Goal: Task Accomplishment & Management: Complete application form

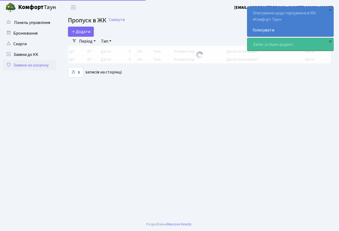
select select "25"
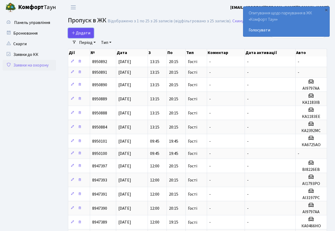
click at [79, 35] on span "Додати" at bounding box center [80, 33] width 19 height 6
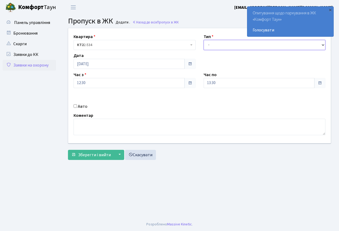
drag, startPoint x: 223, startPoint y: 47, endPoint x: 224, endPoint y: 50, distance: 3.0
click at [224, 50] on select "- Доставка Таксі Гості Сервіс" at bounding box center [265, 45] width 122 height 10
select select "3"
click at [204, 40] on select "- Доставка Таксі Гості Сервіс" at bounding box center [265, 45] width 122 height 10
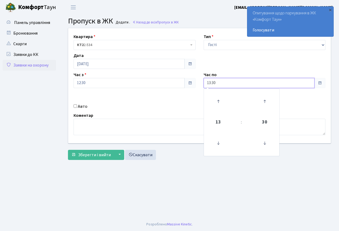
click at [222, 85] on input "13:30" at bounding box center [259, 83] width 111 height 10
click at [218, 98] on icon at bounding box center [218, 101] width 14 height 14
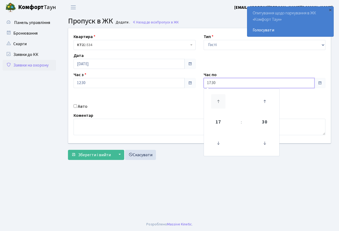
click at [218, 98] on icon at bounding box center [218, 101] width 14 height 14
type input "20:30"
click at [181, 99] on div "Квартира <b>КТ2</b>&nbsp;&nbsp;&nbsp;2-534 КТ2 2-534 Тип - Доставка Таксі Гості…" at bounding box center [199, 85] width 270 height 115
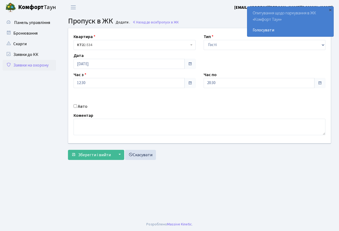
click at [75, 107] on input "Авто" at bounding box center [75, 105] width 3 height 3
checkbox input "true"
type input "КА0466НО"
click at [95, 156] on span "Зберегти і вийти" at bounding box center [94, 155] width 33 height 6
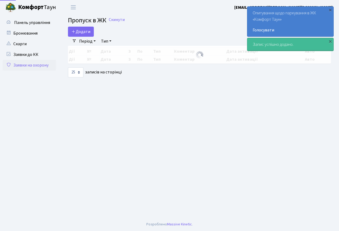
select select "25"
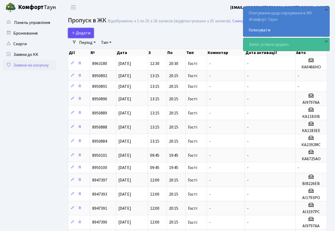
click at [82, 32] on span "Додати" at bounding box center [80, 33] width 19 height 6
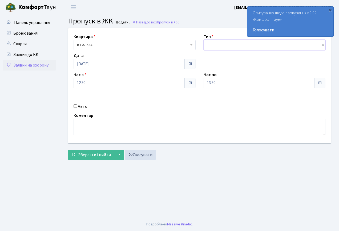
drag, startPoint x: 219, startPoint y: 46, endPoint x: 219, endPoint y: 50, distance: 3.7
click at [219, 46] on select "- Доставка Таксі Гості Сервіс" at bounding box center [265, 45] width 122 height 10
select select "3"
click at [204, 40] on select "- Доставка Таксі Гості Сервіс" at bounding box center [265, 45] width 122 height 10
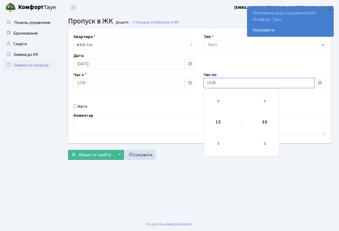
click at [223, 84] on input "13:30" at bounding box center [259, 83] width 111 height 10
click at [217, 98] on icon at bounding box center [218, 101] width 14 height 14
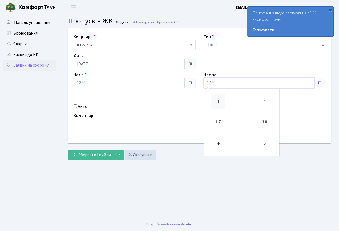
click at [217, 98] on icon at bounding box center [218, 101] width 14 height 14
type input "20:30"
drag, startPoint x: 163, startPoint y: 97, endPoint x: 71, endPoint y: 127, distance: 97.2
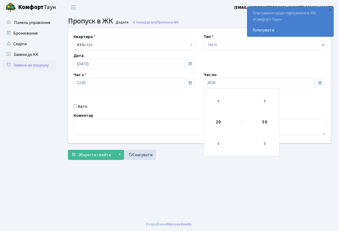
click at [156, 102] on div "Квартира <b>КТ2</b>&nbsp;&nbsp;&nbsp;2-534 КТ2 2-534 Тип - Доставка Таксі Гості…" at bounding box center [199, 85] width 270 height 115
click at [75, 106] on input "Авто" at bounding box center [75, 105] width 3 height 3
checkbox input "true"
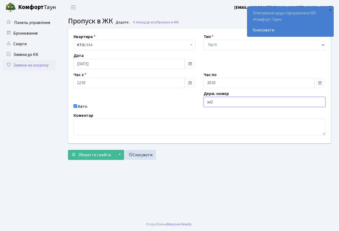
type input "АА2049ІВ"
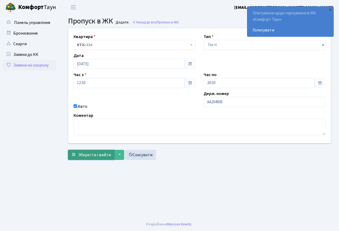
click at [90, 157] on span "Зберегти і вийти" at bounding box center [94, 155] width 33 height 6
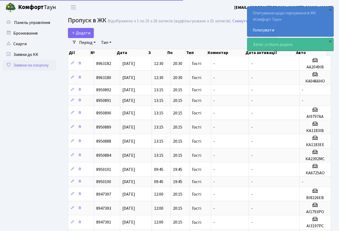
select select "25"
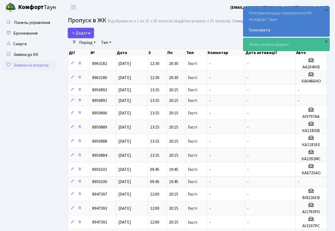
click at [82, 35] on span "Додати" at bounding box center [80, 33] width 19 height 6
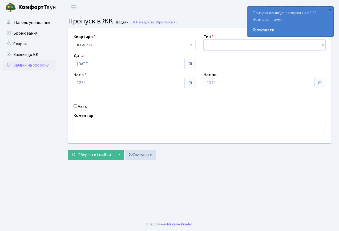
drag, startPoint x: 233, startPoint y: 46, endPoint x: 232, endPoint y: 50, distance: 3.7
click at [232, 48] on select "- Доставка Таксі Гості Сервіс" at bounding box center [265, 45] width 122 height 10
select select "3"
click at [204, 40] on select "- Доставка Таксі Гості Сервіс" at bounding box center [265, 45] width 122 height 10
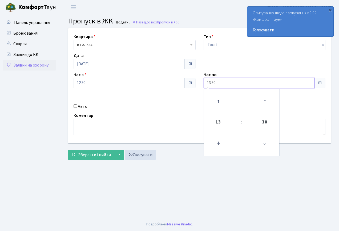
drag, startPoint x: 219, startPoint y: 80, endPoint x: 220, endPoint y: 96, distance: 15.7
click at [219, 81] on input "13:30" at bounding box center [259, 83] width 111 height 10
click at [220, 96] on icon at bounding box center [218, 101] width 14 height 14
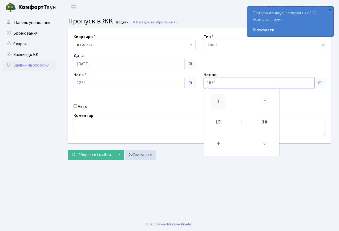
click at [220, 96] on icon at bounding box center [218, 101] width 14 height 14
type input "20:30"
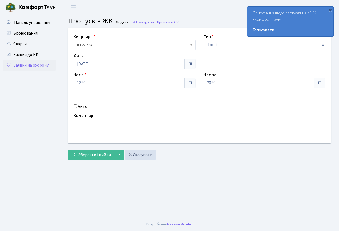
click at [163, 108] on div "Авто" at bounding box center [135, 106] width 130 height 6
click at [76, 106] on input "Авто" at bounding box center [75, 105] width 3 height 3
checkbox input "true"
type input "АІ3197РС"
click at [98, 156] on span "Зберегти і вийти" at bounding box center [94, 155] width 33 height 6
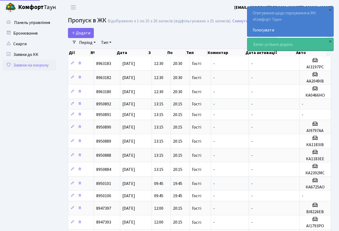
select select "25"
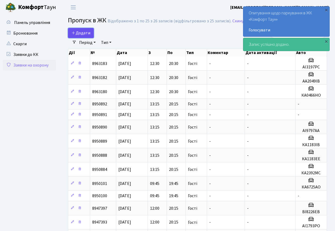
click at [84, 34] on span "Додати" at bounding box center [80, 33] width 19 height 6
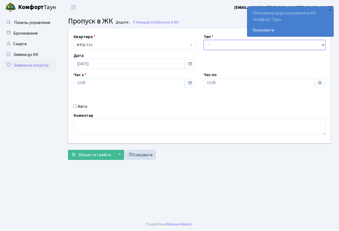
drag, startPoint x: 227, startPoint y: 46, endPoint x: 226, endPoint y: 53, distance: 6.8
click at [226, 53] on div "Квартира <b>КТ2</b>&nbsp;&nbsp;&nbsp;2-534 КТ2 2-534 Тип - Доставка Таксі Гості…" at bounding box center [199, 85] width 270 height 115
select select "3"
click at [204, 40] on select "- Доставка Таксі Гості Сервіс" at bounding box center [265, 45] width 122 height 10
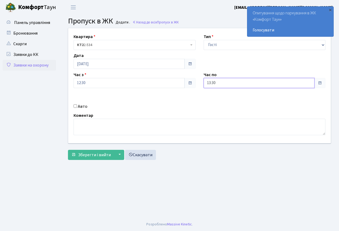
click at [220, 87] on input "13:30" at bounding box center [259, 83] width 111 height 10
click at [218, 100] on icon at bounding box center [218, 101] width 14 height 14
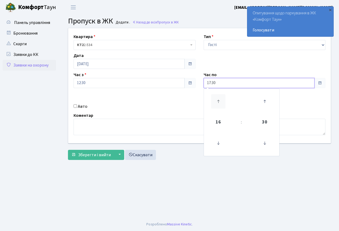
click at [218, 100] on icon at bounding box center [218, 101] width 14 height 14
type input "20:30"
click at [148, 123] on textarea at bounding box center [200, 127] width 252 height 17
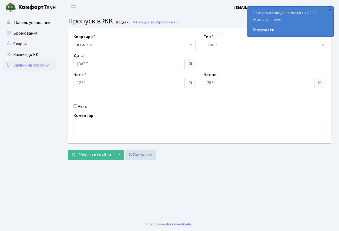
click at [74, 106] on input "Авто" at bounding box center [75, 105] width 3 height 3
checkbox input "true"
type input "АІ1793РО"
click at [96, 157] on span "Зберегти і вийти" at bounding box center [94, 155] width 33 height 6
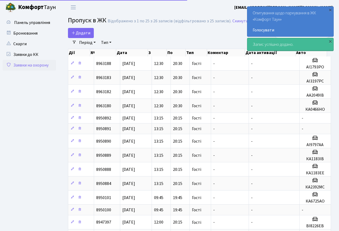
select select "25"
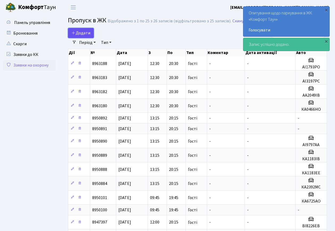
click at [82, 33] on span "Додати" at bounding box center [80, 33] width 19 height 6
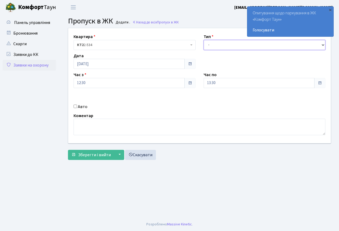
drag, startPoint x: 217, startPoint y: 47, endPoint x: 218, endPoint y: 51, distance: 4.3
click at [217, 48] on select "- Доставка Таксі Гості Сервіс" at bounding box center [265, 45] width 122 height 10
select select "3"
click at [204, 40] on select "- Доставка Таксі Гості Сервіс" at bounding box center [265, 45] width 122 height 10
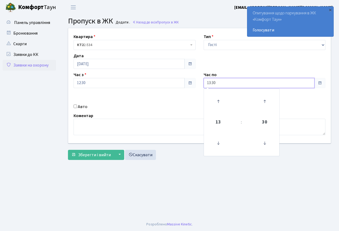
drag, startPoint x: 221, startPoint y: 85, endPoint x: 220, endPoint y: 91, distance: 6.3
click at [221, 86] on input "13:30" at bounding box center [259, 83] width 111 height 10
click at [216, 97] on icon at bounding box center [218, 101] width 14 height 14
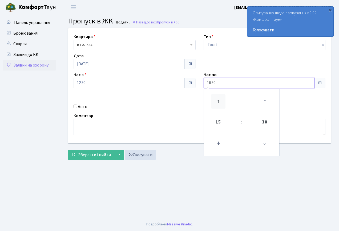
click at [216, 97] on icon at bounding box center [218, 101] width 14 height 14
click at [218, 104] on icon at bounding box center [218, 101] width 14 height 14
type input "20:30"
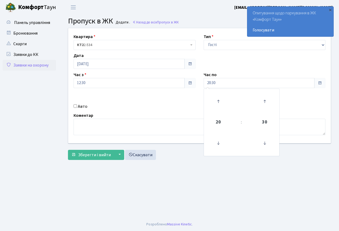
drag, startPoint x: 167, startPoint y: 111, endPoint x: 129, endPoint y: 110, distance: 37.8
click at [167, 111] on div "Квартира <b>КТ2</b>&nbsp;&nbsp;&nbsp;2-534 КТ2 2-534 Тип - Доставка Таксі Гості…" at bounding box center [199, 85] width 270 height 115
click at [75, 106] on input "Авто" at bounding box center [75, 105] width 3 height 3
checkbox input "true"
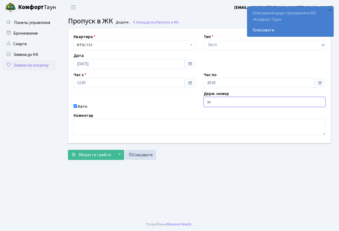
type input "АХ3033СІ"
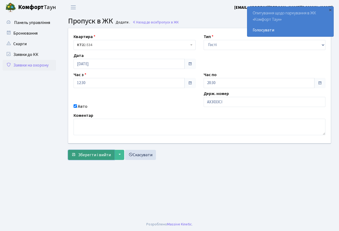
click at [87, 153] on span "Зберегти і вийти" at bounding box center [94, 155] width 33 height 6
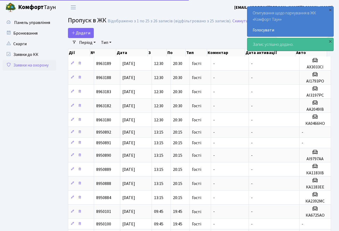
select select "25"
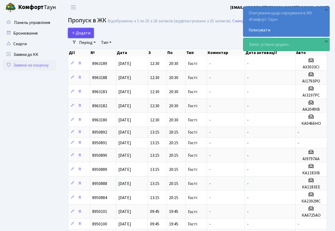
click at [84, 32] on span "Додати" at bounding box center [80, 33] width 19 height 6
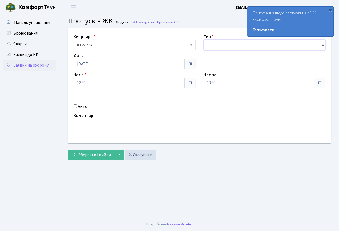
drag, startPoint x: 222, startPoint y: 46, endPoint x: 222, endPoint y: 50, distance: 3.7
click at [222, 50] on select "- Доставка Таксі Гості Сервіс" at bounding box center [265, 45] width 122 height 10
select select "3"
click at [204, 40] on select "- Доставка Таксі Гості Сервіс" at bounding box center [265, 45] width 122 height 10
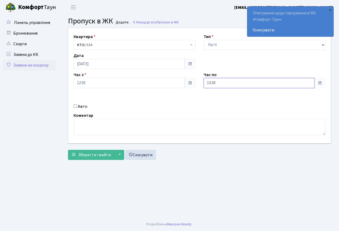
click at [223, 82] on input "13:30" at bounding box center [259, 83] width 111 height 10
click at [217, 99] on icon at bounding box center [218, 101] width 14 height 14
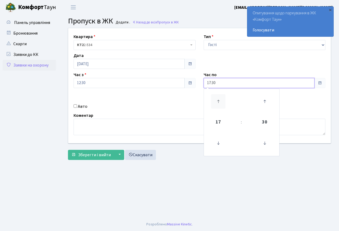
click at [217, 99] on icon at bounding box center [218, 101] width 14 height 14
type input "20:30"
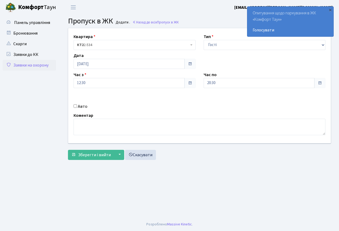
drag, startPoint x: 160, startPoint y: 108, endPoint x: 81, endPoint y: 102, distance: 79.7
click at [155, 110] on div "Квартира <b>КТ2</b>&nbsp;&nbsp;&nbsp;2-534 КТ2 2-534 Тип - Доставка Таксі Гості…" at bounding box center [199, 85] width 270 height 115
click at [75, 107] on input "Авто" at bounding box center [75, 105] width 3 height 3
checkbox input "true"
type input "АЕ3000ІН"
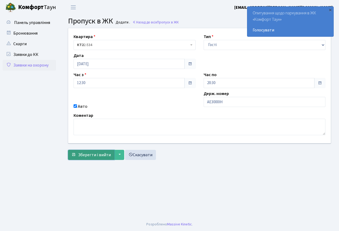
click at [95, 156] on span "Зберегти і вийти" at bounding box center [94, 155] width 33 height 6
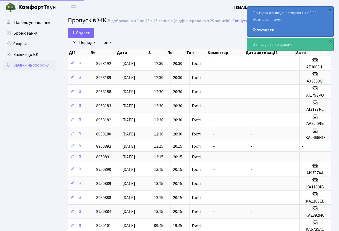
select select "25"
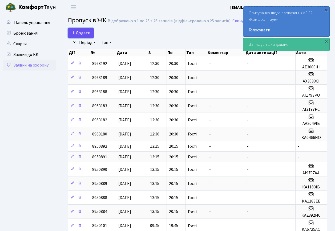
click at [83, 34] on span "Додати" at bounding box center [80, 33] width 19 height 6
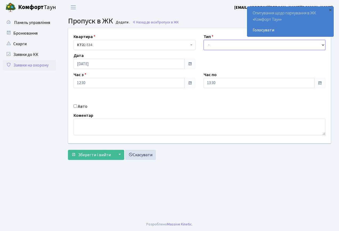
click at [213, 50] on div "Квартира <b>КТ2</b>&nbsp;&nbsp;&nbsp;2-534 КТ2 2-534 Тип - Доставка Таксі Гості…" at bounding box center [199, 85] width 270 height 115
select select "3"
click at [204, 40] on select "- Доставка Таксі Гості Сервіс" at bounding box center [265, 45] width 122 height 10
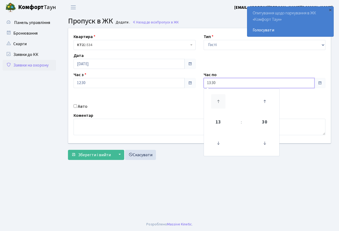
drag, startPoint x: 217, startPoint y: 82, endPoint x: 220, endPoint y: 98, distance: 15.7
click at [217, 86] on input "13:30" at bounding box center [259, 83] width 111 height 10
click at [220, 98] on icon at bounding box center [218, 101] width 14 height 14
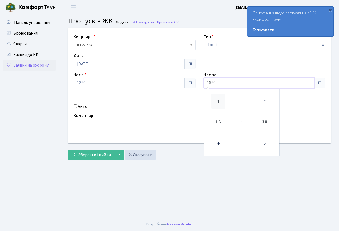
click at [220, 98] on icon at bounding box center [218, 101] width 14 height 14
type input "20:30"
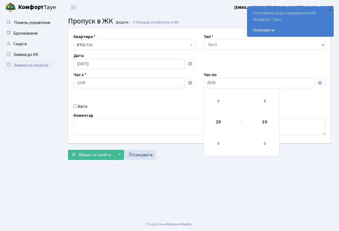
drag, startPoint x: 151, startPoint y: 96, endPoint x: 106, endPoint y: 99, distance: 45.1
click at [148, 97] on div "Квартира <b>КТ2</b>&nbsp;&nbsp;&nbsp;2-534 КТ2 2-534 Тип - Доставка Таксі Гості…" at bounding box center [199, 85] width 270 height 115
click at [77, 106] on input "Авто" at bounding box center [75, 105] width 3 height 3
checkbox input "true"
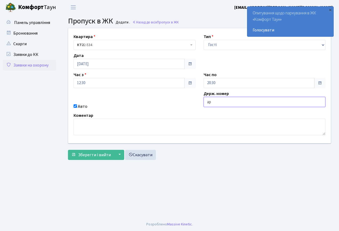
type input "АР4396КЕ"
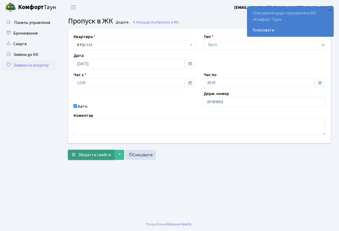
click at [95, 154] on span "Зберегти і вийти" at bounding box center [94, 155] width 33 height 6
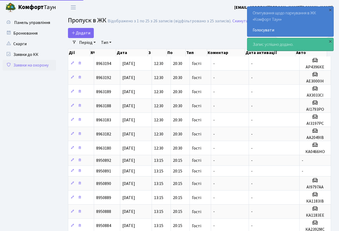
select select "25"
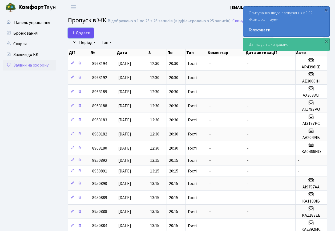
click at [84, 33] on span "Додати" at bounding box center [80, 33] width 19 height 6
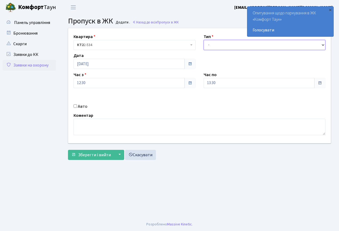
drag, startPoint x: 225, startPoint y: 47, endPoint x: 224, endPoint y: 50, distance: 3.7
click at [225, 49] on select "- Доставка Таксі Гості Сервіс" at bounding box center [265, 45] width 122 height 10
select select "3"
click at [204, 40] on select "- Доставка Таксі Гості Сервіс" at bounding box center [265, 45] width 122 height 10
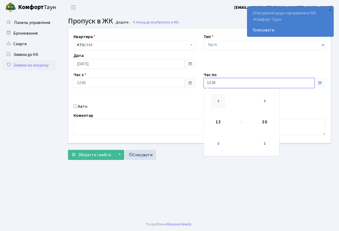
drag, startPoint x: 220, startPoint y: 82, endPoint x: 218, endPoint y: 98, distance: 16.1
click at [220, 83] on input "13:30" at bounding box center [259, 83] width 111 height 10
click at [218, 98] on icon at bounding box center [218, 101] width 14 height 14
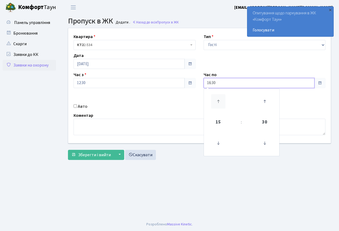
click at [218, 98] on icon at bounding box center [218, 101] width 14 height 14
type input "20:30"
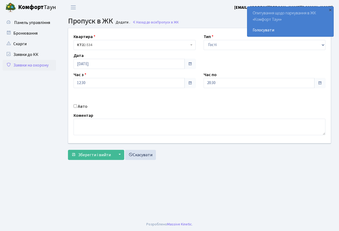
click at [138, 113] on div "Квартира <b>КТ2</b>&nbsp;&nbsp;&nbsp;2-534 КТ2 2-534 Тип - Доставка Таксі Гості…" at bounding box center [199, 85] width 270 height 115
click at [76, 106] on input "Авто" at bounding box center [75, 105] width 3 height 3
checkbox input "true"
type input "КА4213ІТ"
click at [86, 154] on span "Зберегти і вийти" at bounding box center [94, 155] width 33 height 6
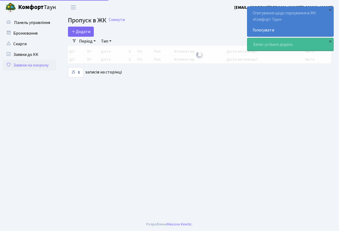
select select "25"
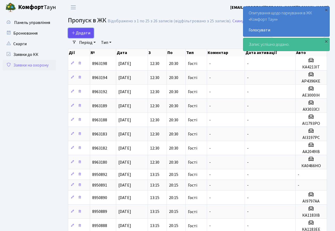
click at [83, 34] on span "Додати" at bounding box center [80, 33] width 19 height 6
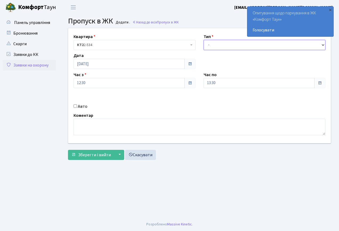
drag, startPoint x: 216, startPoint y: 46, endPoint x: 216, endPoint y: 49, distance: 3.0
click at [216, 47] on select "- Доставка Таксі Гості Сервіс" at bounding box center [265, 45] width 122 height 10
select select "3"
click at [204, 40] on select "- Доставка Таксі Гості Сервіс" at bounding box center [265, 45] width 122 height 10
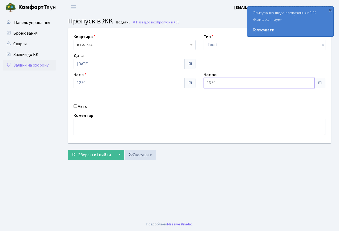
click at [219, 85] on input "13:30" at bounding box center [259, 83] width 111 height 10
click at [216, 98] on icon at bounding box center [218, 101] width 14 height 14
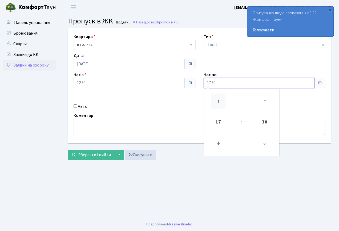
click at [216, 98] on icon at bounding box center [218, 101] width 14 height 14
type input "20:30"
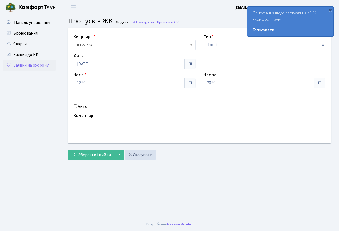
drag, startPoint x: 112, startPoint y: 112, endPoint x: 96, endPoint y: 108, distance: 16.2
click at [112, 112] on div "Квартира <b>КТ2</b>&nbsp;&nbsp;&nbsp;2-534 КТ2 2-534 Тип - Доставка Таксі Гості…" at bounding box center [199, 85] width 270 height 115
click at [75, 107] on input "Авто" at bounding box center [75, 105] width 3 height 3
checkbox input "true"
type input "ВІ8226ЕВ"
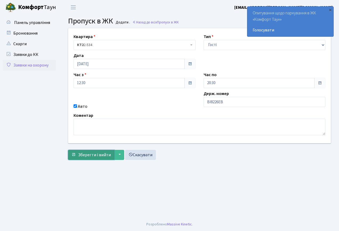
click at [84, 157] on span "Зберегти і вийти" at bounding box center [94, 155] width 33 height 6
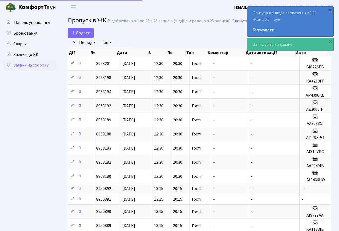
select select "25"
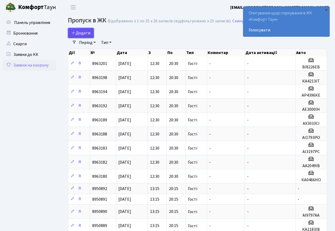
click at [83, 34] on span "Додати" at bounding box center [80, 33] width 19 height 6
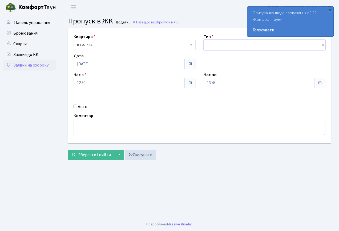
drag, startPoint x: 239, startPoint y: 45, endPoint x: 236, endPoint y: 49, distance: 5.1
click at [238, 45] on select "- Доставка Таксі Гості Сервіс" at bounding box center [265, 45] width 122 height 10
select select "3"
click at [204, 40] on select "- Доставка Таксі Гості Сервіс" at bounding box center [265, 45] width 122 height 10
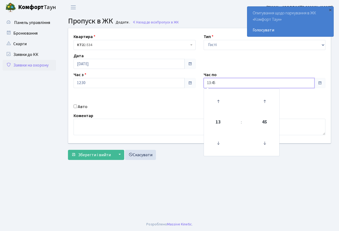
click at [228, 86] on input "13:45" at bounding box center [259, 83] width 111 height 10
click at [218, 100] on icon at bounding box center [218, 101] width 14 height 14
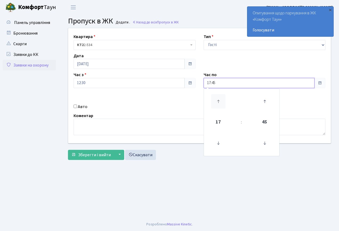
click at [218, 100] on icon at bounding box center [218, 101] width 14 height 14
type input "20:45"
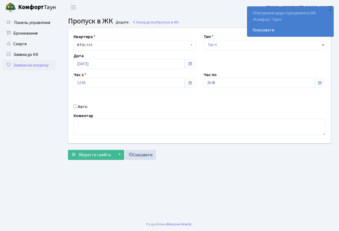
click at [143, 116] on div "Коментар" at bounding box center [200, 123] width 260 height 23
click at [94, 155] on span "Зберегти і вийти" at bounding box center [94, 155] width 33 height 6
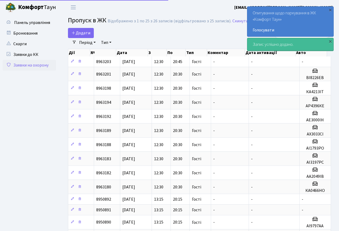
select select "25"
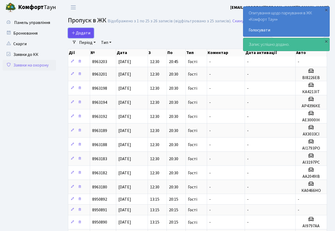
click at [84, 32] on span "Додати" at bounding box center [80, 33] width 19 height 6
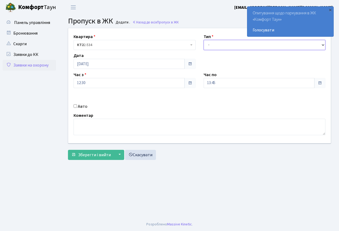
drag, startPoint x: 225, startPoint y: 47, endPoint x: 224, endPoint y: 52, distance: 4.4
click at [224, 52] on div "Квартира <b>КТ2</b>&nbsp;&nbsp;&nbsp;2-534 КТ2 2-534 Тип - Доставка Таксі Гості…" at bounding box center [199, 85] width 270 height 115
select select "3"
click at [204, 40] on select "- Доставка Таксі Гості Сервіс" at bounding box center [265, 45] width 122 height 10
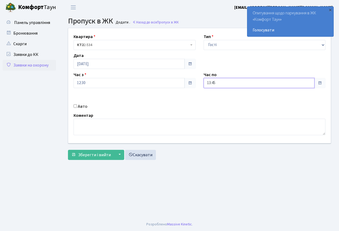
click at [221, 81] on input "13:45" at bounding box center [259, 83] width 111 height 10
click at [217, 95] on icon at bounding box center [218, 101] width 14 height 14
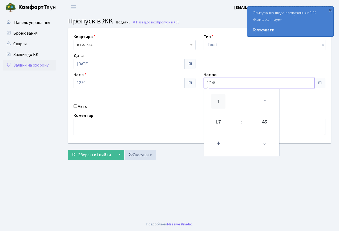
click at [217, 95] on icon at bounding box center [218, 101] width 14 height 14
type input "20:45"
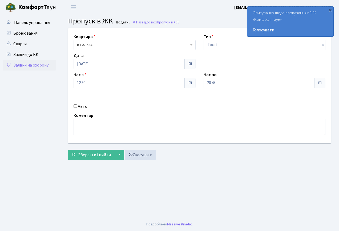
drag, startPoint x: 167, startPoint y: 101, endPoint x: 108, endPoint y: 119, distance: 61.5
click at [164, 102] on div "Квартира <b>КТ2</b>&nbsp;&nbsp;&nbsp;2-534 КТ2 2-534 Тип - Доставка Таксі Гості…" at bounding box center [199, 85] width 270 height 115
click at [92, 155] on span "Зберегти і вийти" at bounding box center [94, 155] width 33 height 6
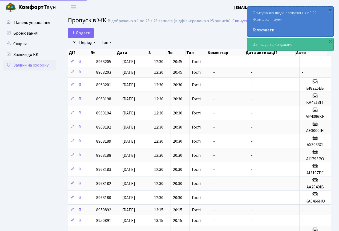
select select "25"
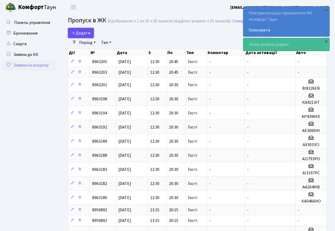
click at [79, 32] on span "Додати" at bounding box center [80, 33] width 19 height 6
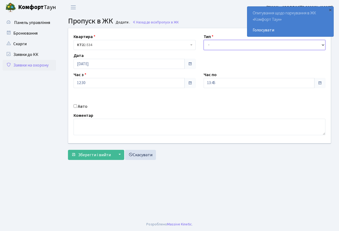
click at [221, 47] on select "- Доставка Таксі Гості Сервіс" at bounding box center [265, 45] width 122 height 10
select select "3"
click at [204, 40] on select "- Доставка Таксі Гості Сервіс" at bounding box center [265, 45] width 122 height 10
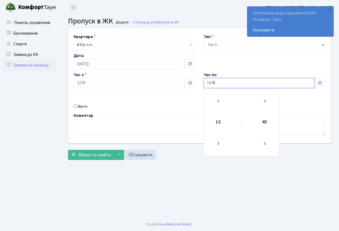
drag, startPoint x: 230, startPoint y: 84, endPoint x: 221, endPoint y: 98, distance: 16.3
click at [230, 84] on input "13:45" at bounding box center [259, 83] width 111 height 10
click at [217, 99] on icon at bounding box center [218, 101] width 14 height 14
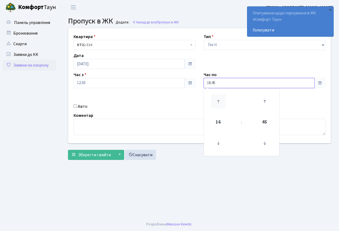
click at [217, 99] on icon at bounding box center [218, 101] width 14 height 14
click at [214, 102] on icon at bounding box center [218, 101] width 14 height 14
type input "20:45"
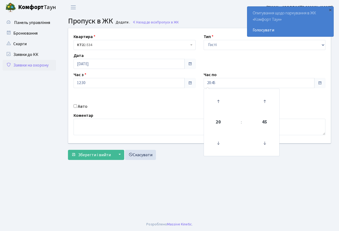
click at [138, 113] on div "Коментар" at bounding box center [200, 123] width 260 height 23
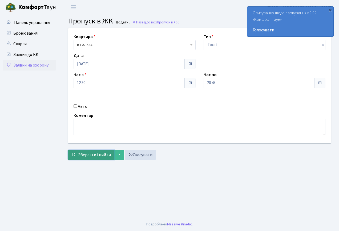
click at [98, 156] on span "Зберегти і вийти" at bounding box center [94, 155] width 33 height 6
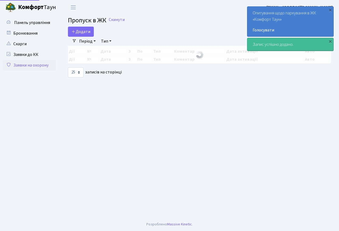
select select "25"
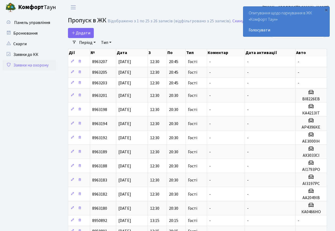
scroll to position [193, 0]
